Goal: Navigation & Orientation: Find specific page/section

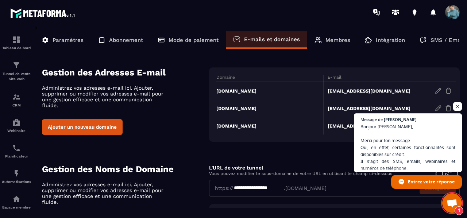
scroll to position [100, 0]
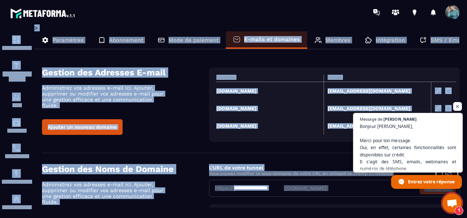
drag, startPoint x: 448, startPoint y: 16, endPoint x: 383, endPoint y: 143, distance: 142.6
click at [383, 143] on body "**********" at bounding box center [233, 109] width 467 height 218
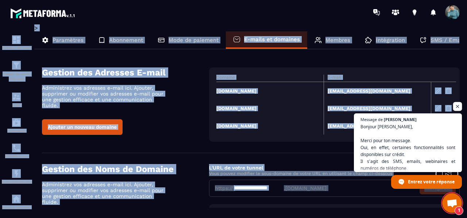
click at [458, 106] on span "Ouvrir le chat" at bounding box center [457, 106] width 9 height 9
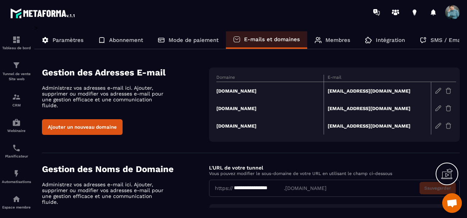
click at [275, 13] on div at bounding box center [276, 12] width 381 height 24
click at [131, 39] on p "Abonnement" at bounding box center [126, 40] width 34 height 7
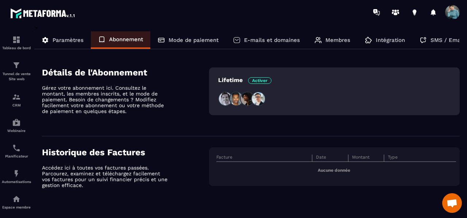
click at [388, 41] on p "Intégration" at bounding box center [390, 40] width 29 height 7
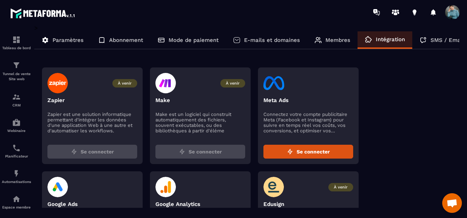
click at [465, 179] on section "Tableau de bord Tunnel de vente Site web CRM Webinaire Planificateur Automatisa…" at bounding box center [233, 121] width 467 height 194
click at [403, 192] on div "À venir Zapier Zapier est une solution informatique permettant d'intégrer les d…" at bounding box center [251, 167] width 418 height 201
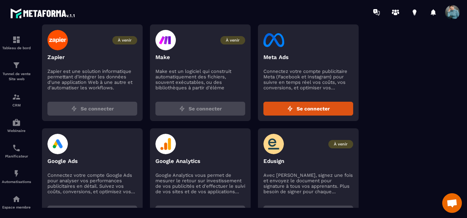
scroll to position [42, 0]
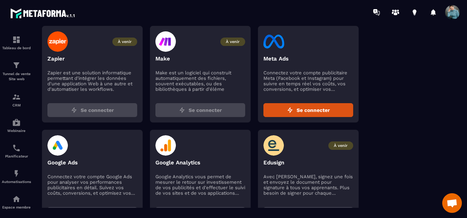
click at [380, 59] on div "À venir Zapier Zapier est une solution informatique permettant d'intégrer les d…" at bounding box center [251, 126] width 418 height 201
click at [13, 102] on div "CRM" at bounding box center [16, 100] width 29 height 15
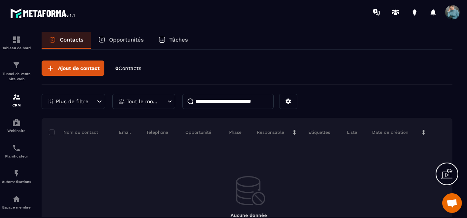
click at [120, 40] on p "Opportunités" at bounding box center [126, 39] width 35 height 7
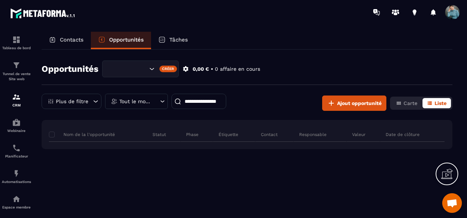
click at [177, 38] on p "Tâches" at bounding box center [178, 39] width 19 height 7
